Goal: Find contact information: Find contact information

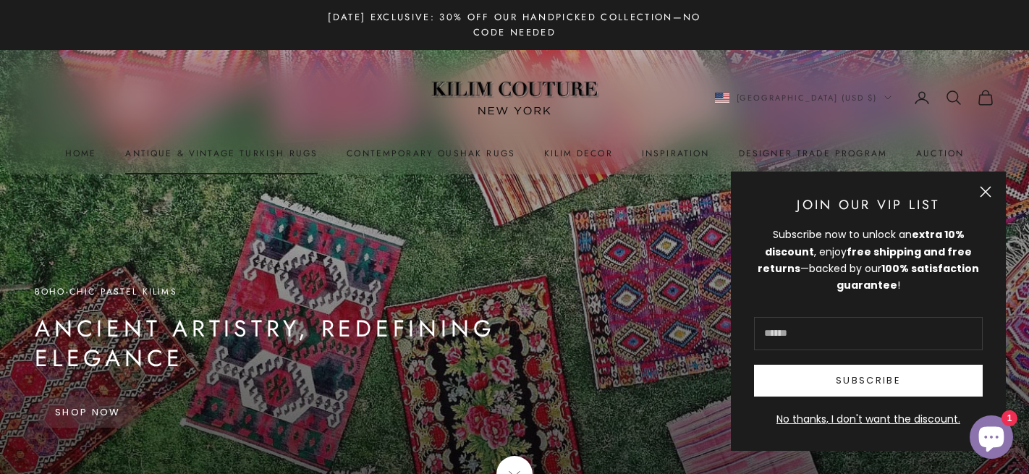
click at [265, 154] on link "Antique & Vintage Turkish Rugs" at bounding box center [221, 153] width 193 height 14
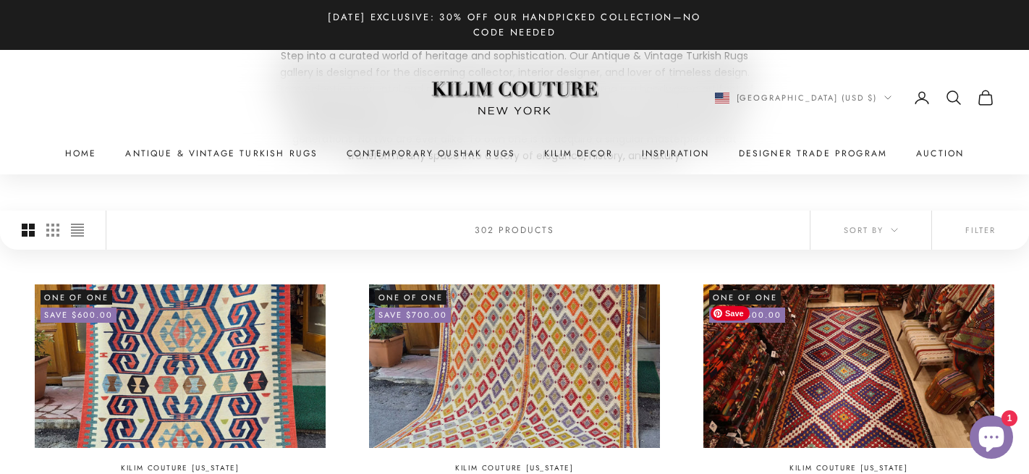
scroll to position [247, 0]
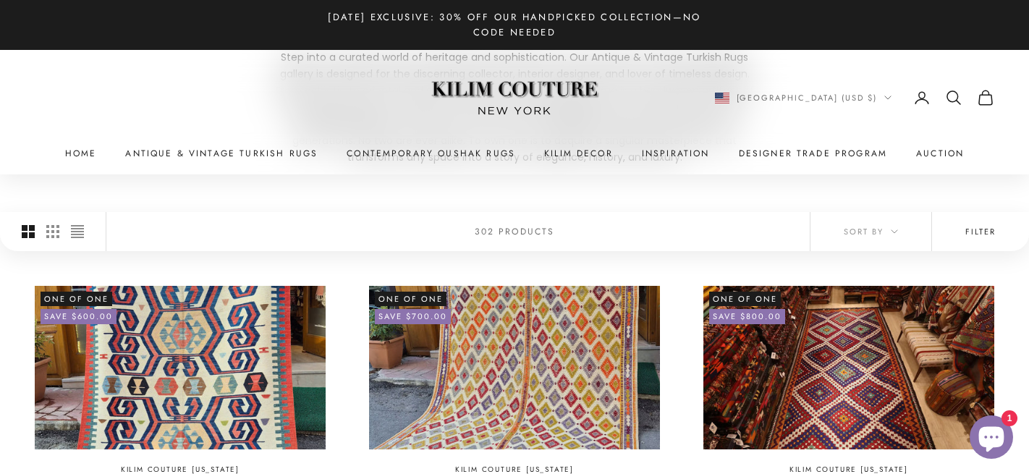
click at [984, 240] on button "Filter" at bounding box center [980, 231] width 97 height 39
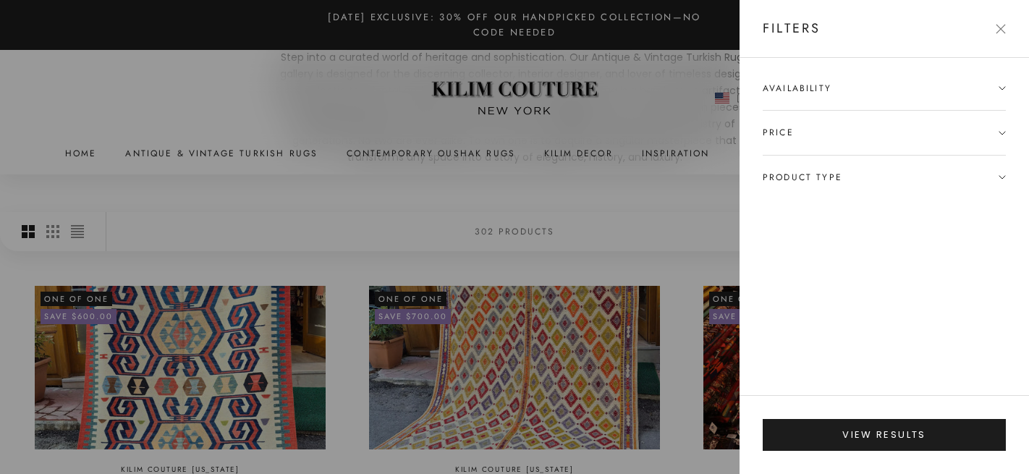
click at [992, 174] on span "Product type" at bounding box center [884, 177] width 243 height 43
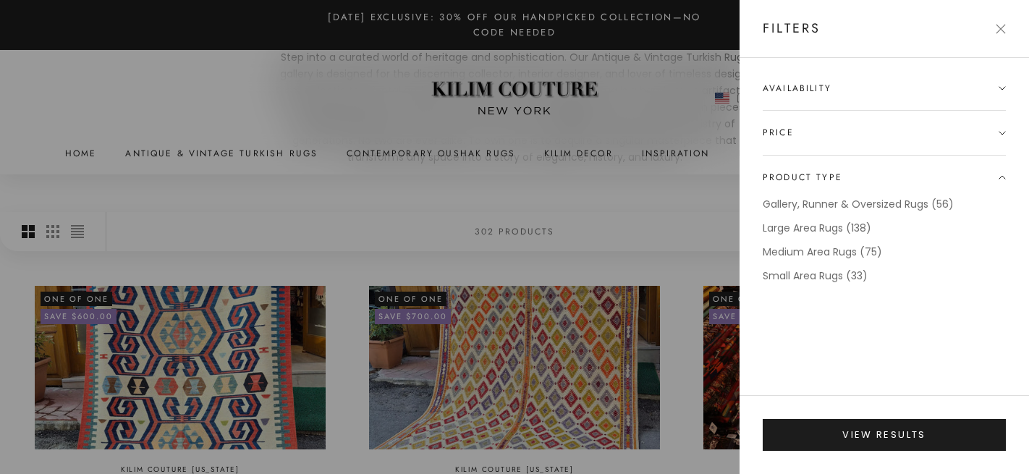
click at [1002, 24] on button "Close" at bounding box center [1001, 29] width 10 height 10
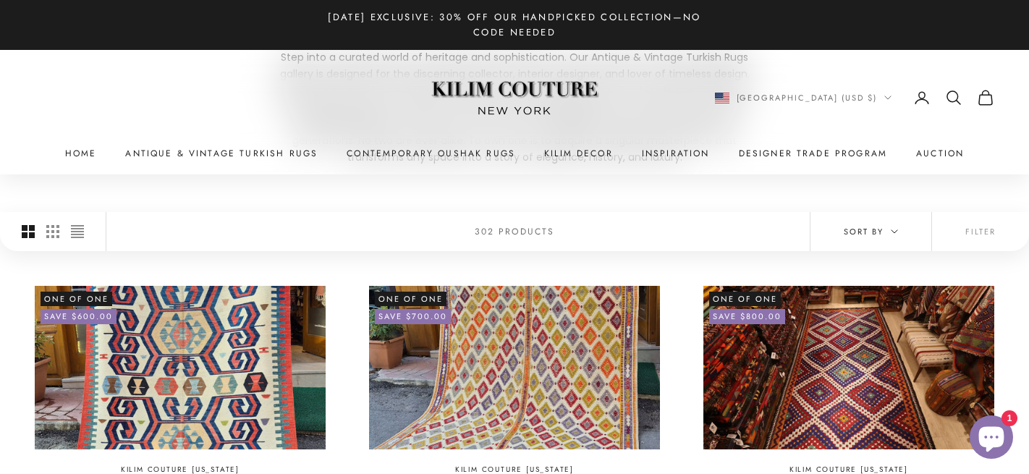
click at [866, 225] on span "Sort by" at bounding box center [871, 231] width 54 height 13
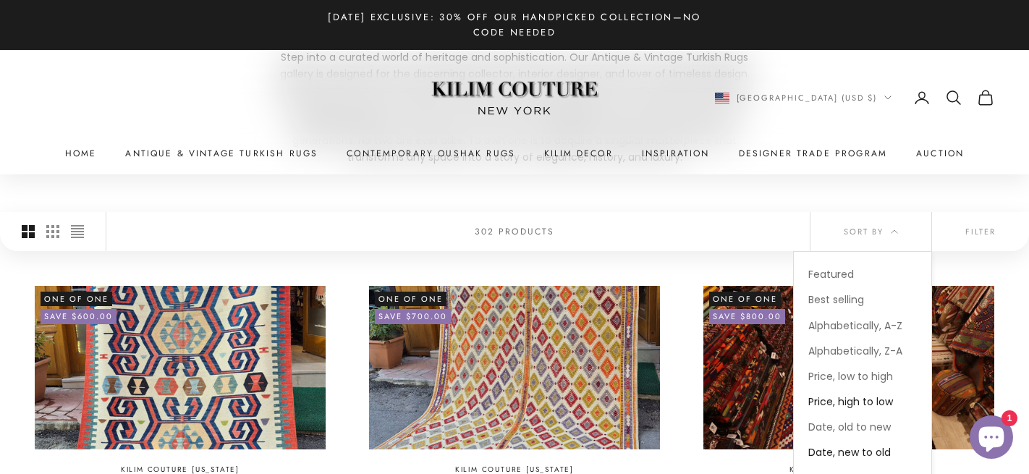
click at [856, 400] on span "Price, high to low" at bounding box center [850, 401] width 85 height 14
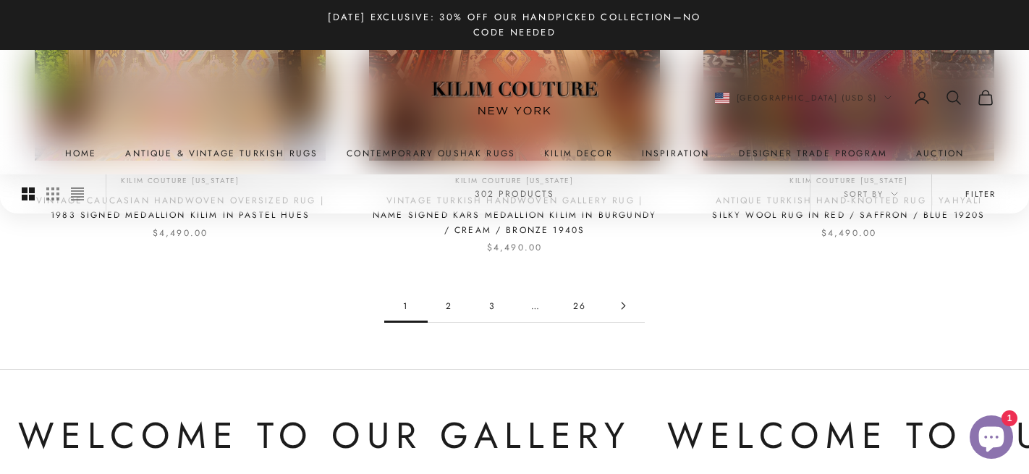
scroll to position [1453, 0]
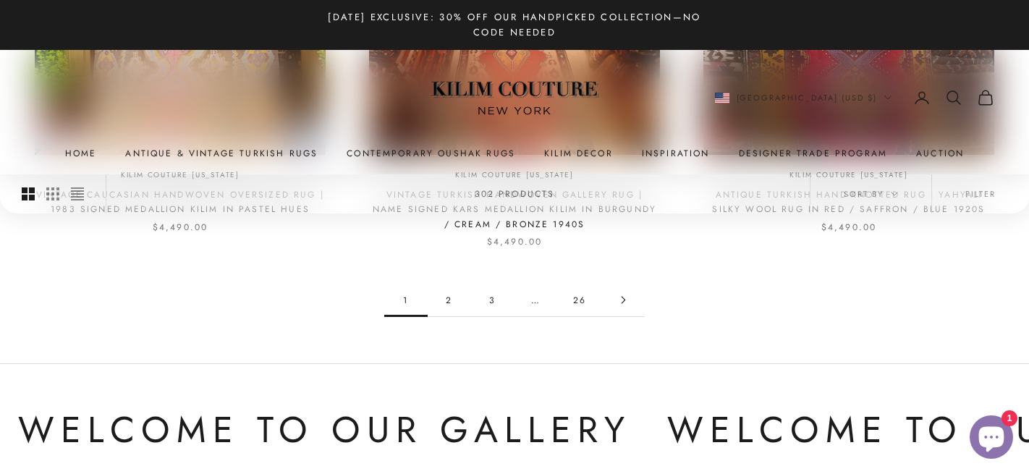
click at [449, 292] on link "2" at bounding box center [449, 300] width 43 height 33
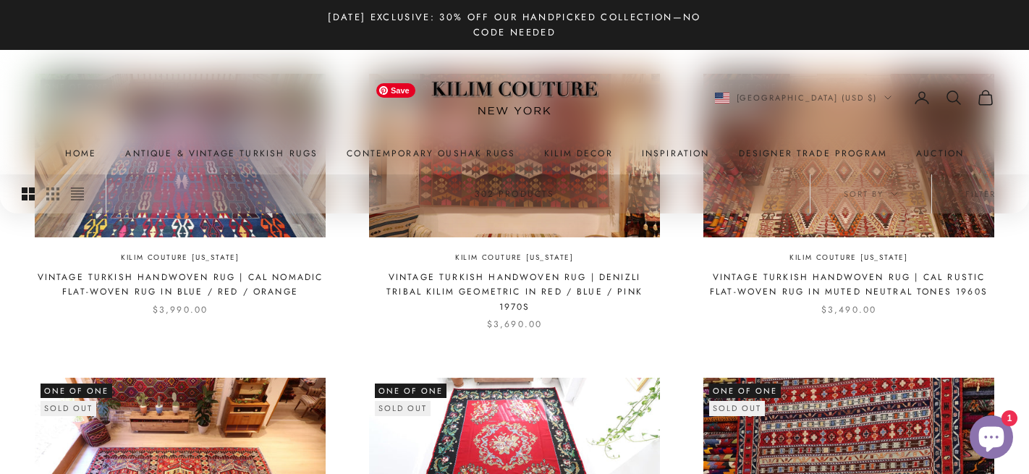
scroll to position [458, 0]
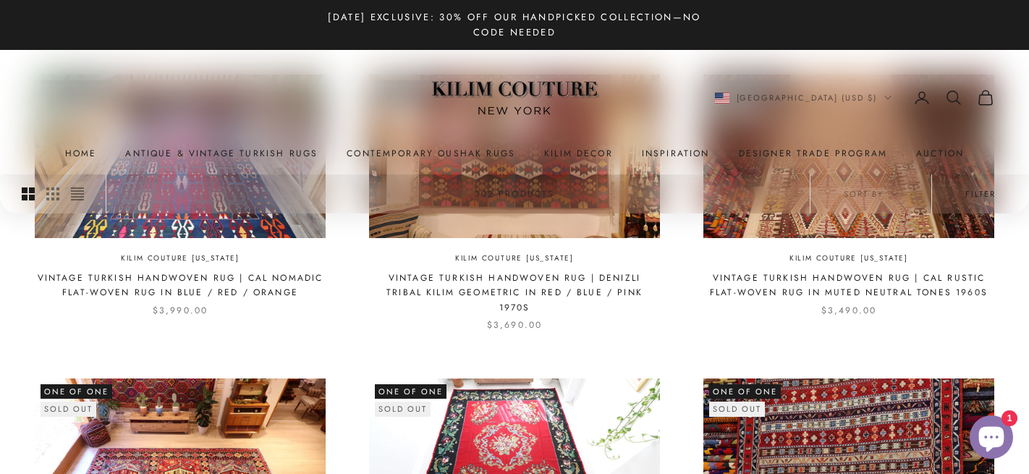
click at [971, 198] on button "Filter" at bounding box center [980, 193] width 97 height 39
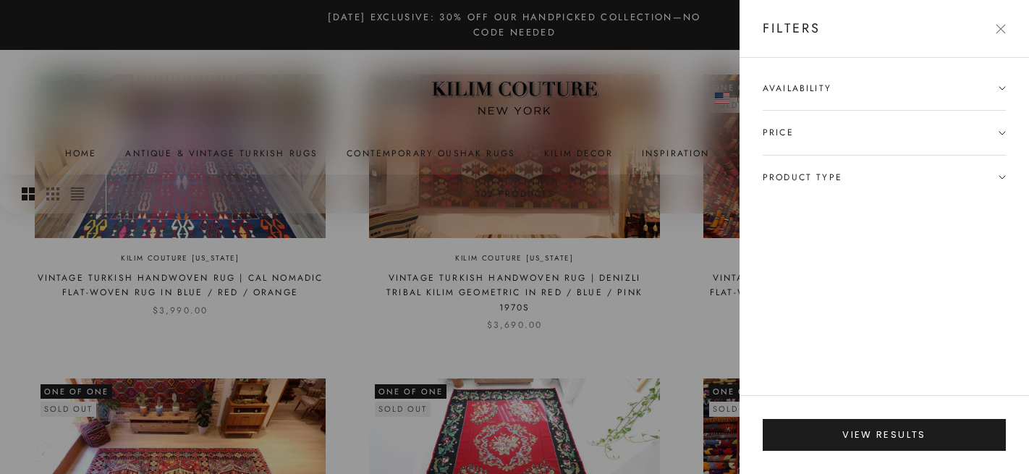
click at [1005, 90] on icon at bounding box center [1002, 88] width 7 height 7
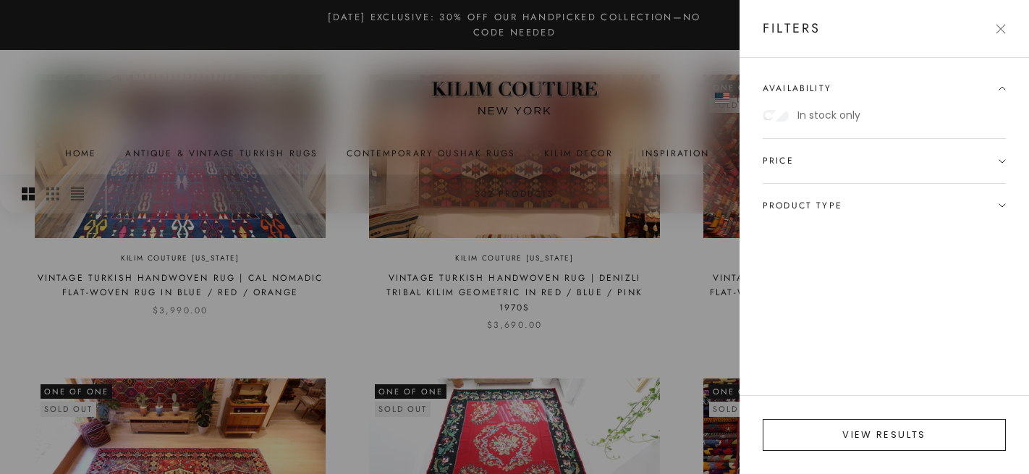
click at [853, 434] on button "View results" at bounding box center [884, 435] width 243 height 32
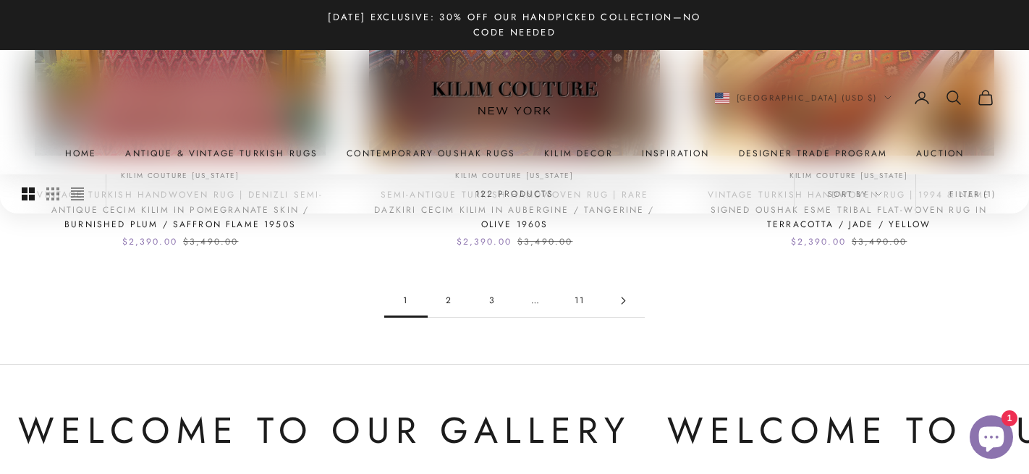
scroll to position [1529, 0]
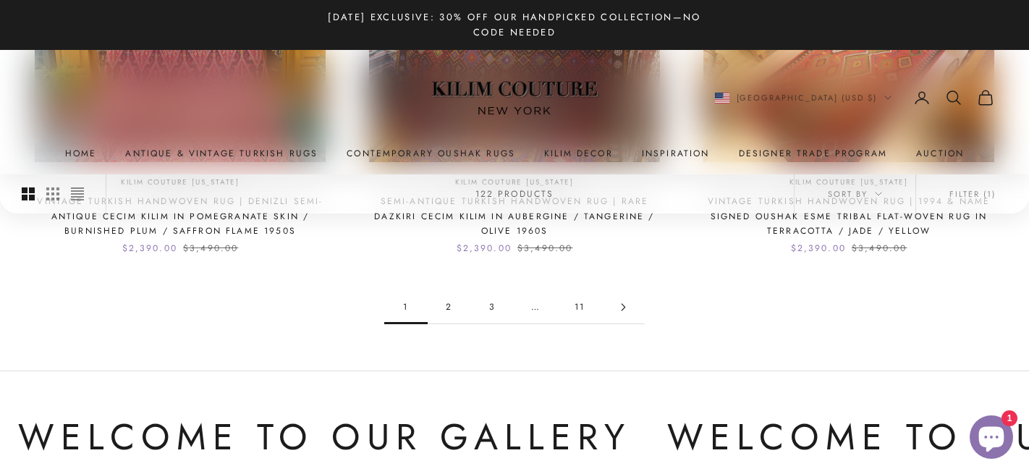
click at [455, 296] on link "2" at bounding box center [449, 307] width 43 height 33
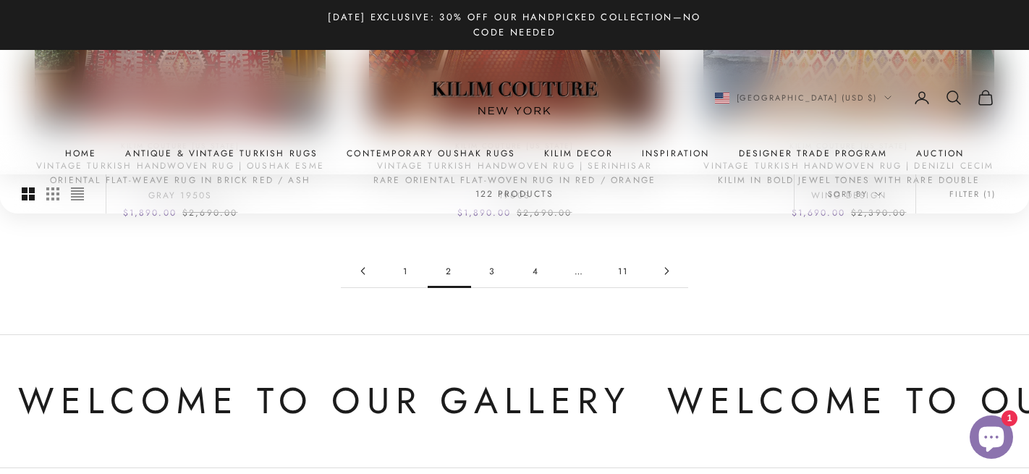
scroll to position [1548, 0]
click at [493, 268] on link "3" at bounding box center [492, 272] width 43 height 33
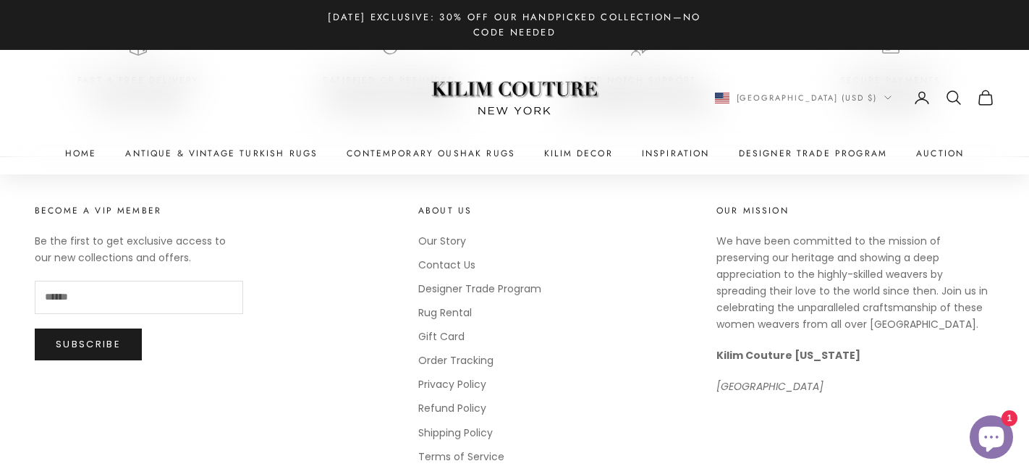
scroll to position [2069, 0]
click at [454, 265] on link "Contact Us" at bounding box center [446, 266] width 57 height 14
